Goal: Information Seeking & Learning: Learn about a topic

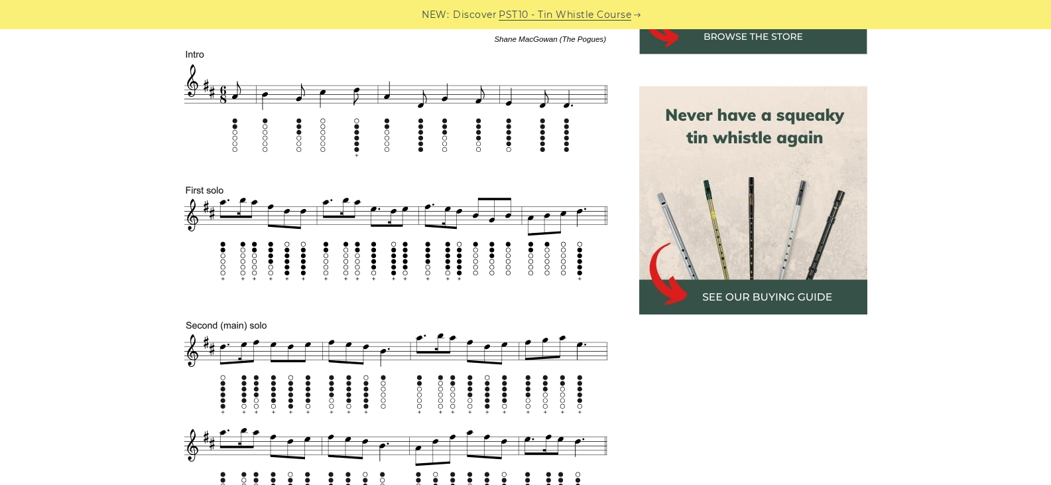
scroll to position [531, 0]
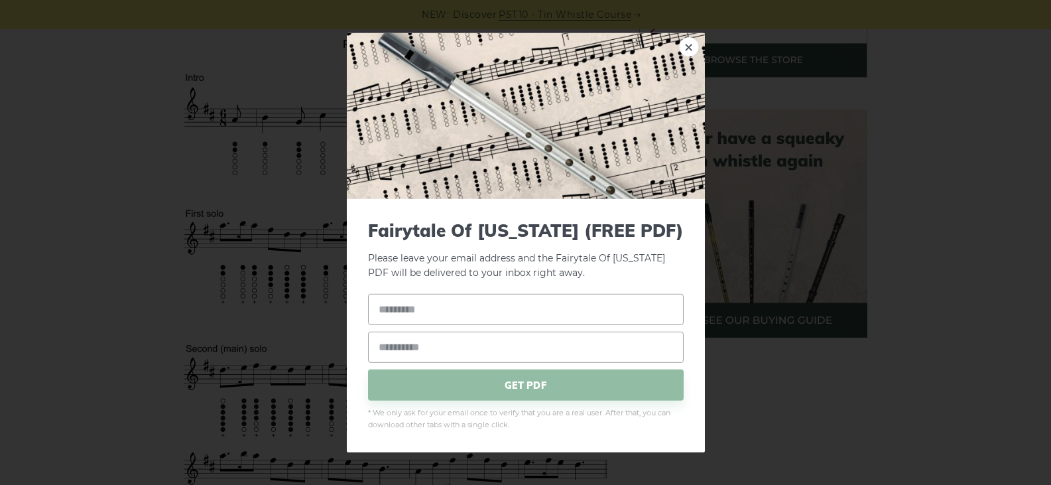
click at [688, 48] on link "×" at bounding box center [689, 46] width 20 height 20
click at [686, 43] on link "×" at bounding box center [689, 46] width 20 height 20
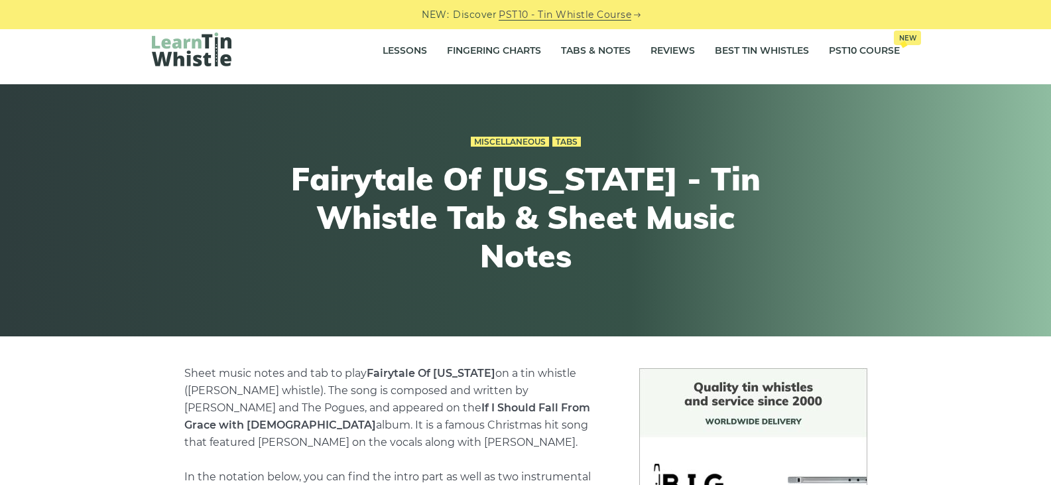
scroll to position [464, 0]
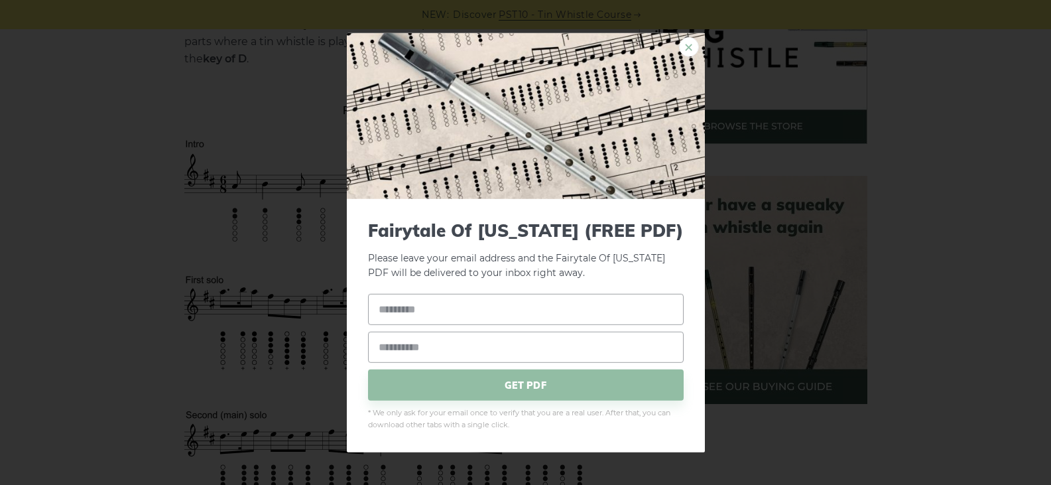
drag, startPoint x: 446, startPoint y: 271, endPoint x: 685, endPoint y: 50, distance: 325.7
click at [685, 50] on link "×" at bounding box center [689, 46] width 20 height 20
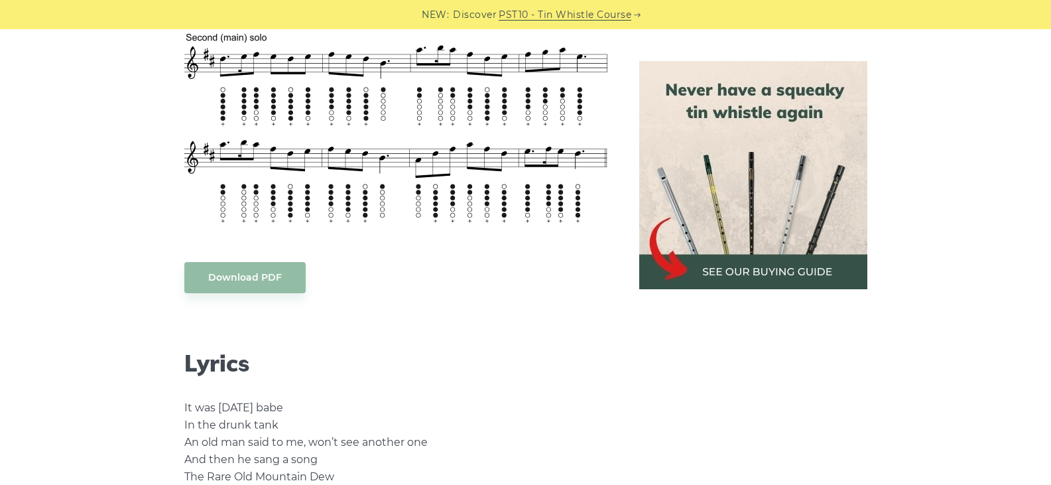
scroll to position [862, 0]
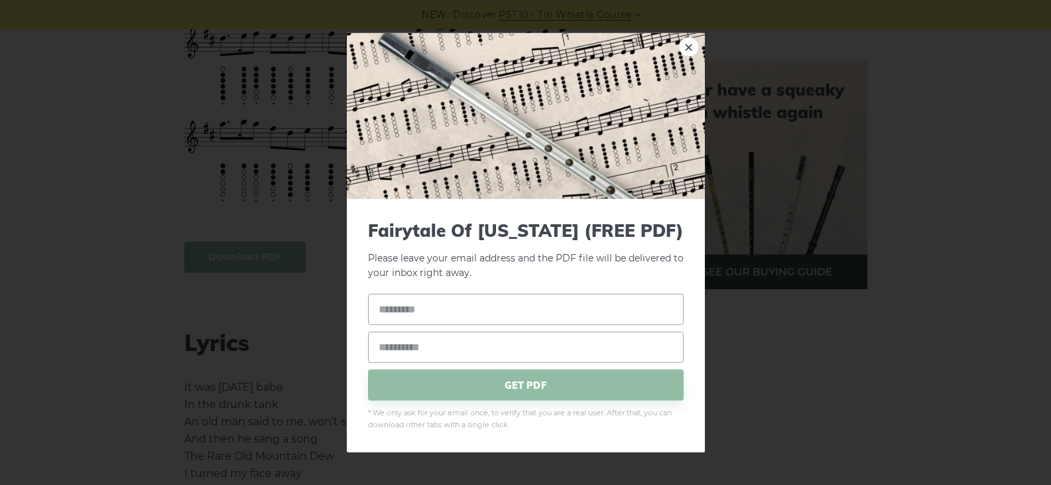
click at [688, 54] on link "×" at bounding box center [689, 46] width 20 height 20
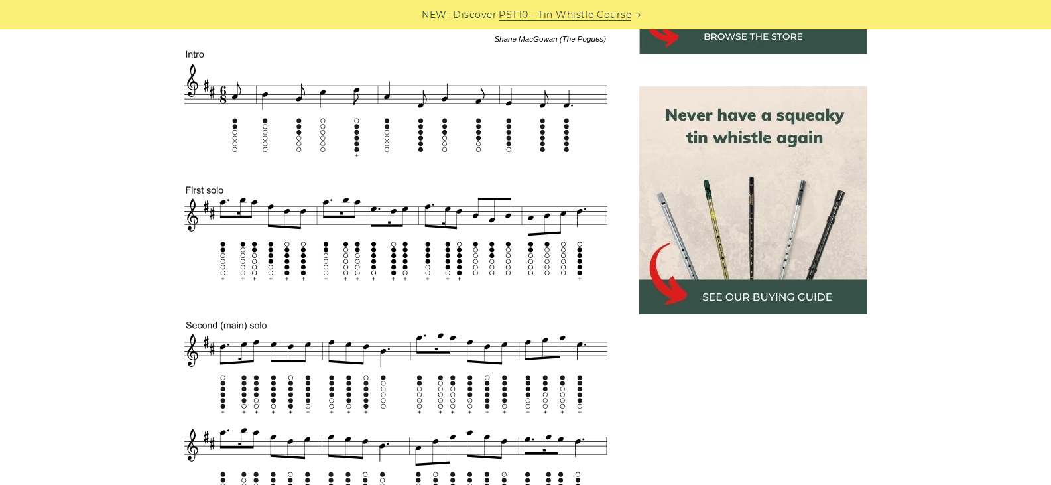
scroll to position [531, 0]
